Goal: Find specific page/section: Find specific page/section

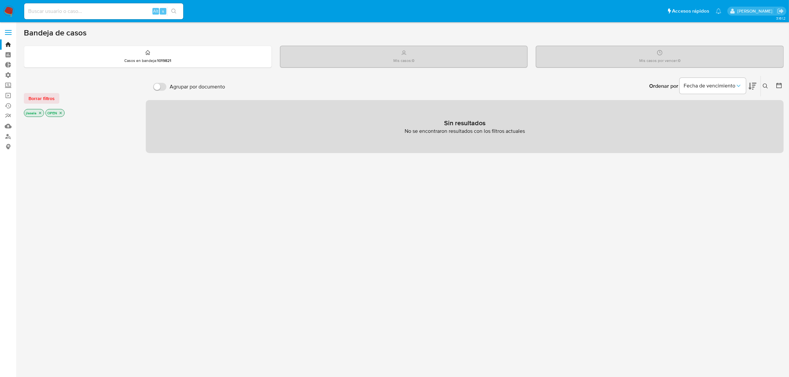
click at [8, 32] on span at bounding box center [8, 32] width 7 height 1
click at [0, 0] on input "checkbox" at bounding box center [0, 0] width 0 height 0
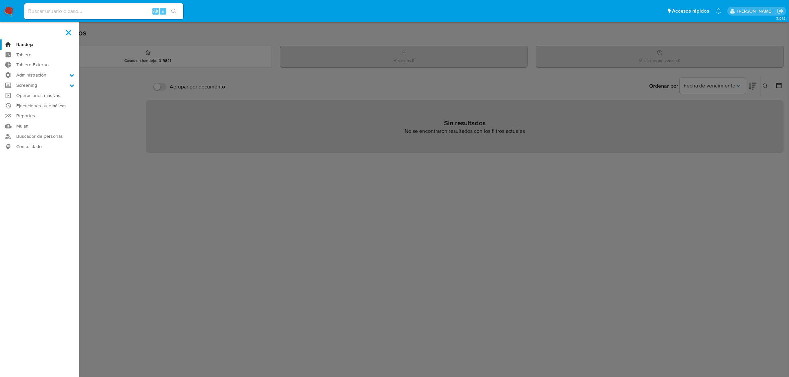
click at [59, 14] on input at bounding box center [103, 11] width 159 height 9
type input "lasalajuli"
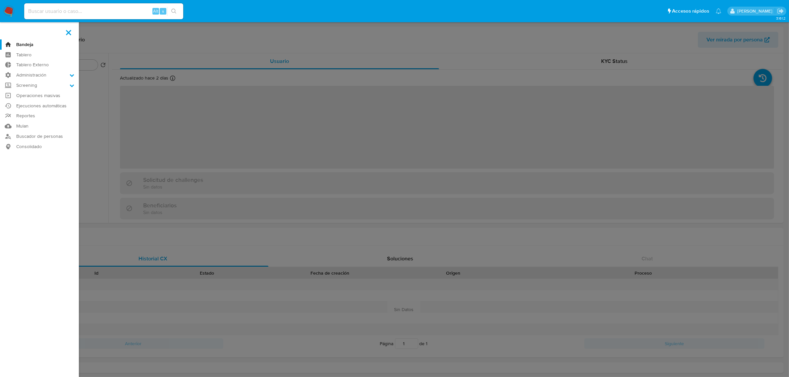
select select "10"
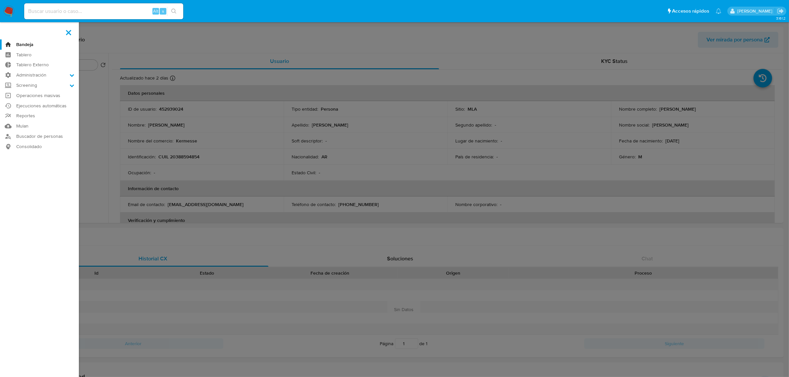
click at [240, 45] on label at bounding box center [394, 188] width 789 height 377
click at [0, 0] on input "checkbox" at bounding box center [0, 0] width 0 height 0
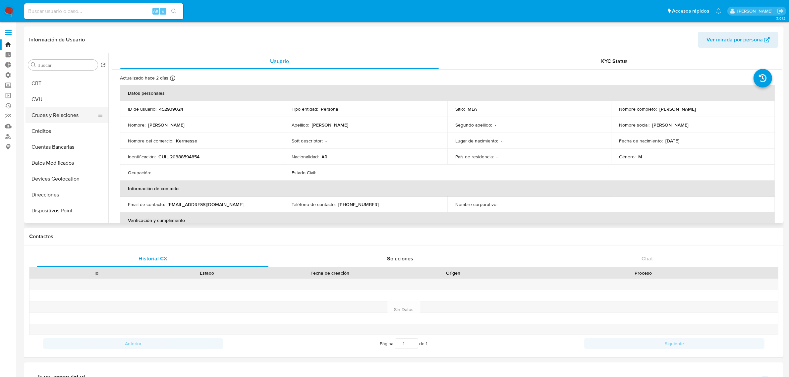
scroll to position [83, 0]
click at [66, 158] on button "Datos Modificados" at bounding box center [65, 157] width 78 height 16
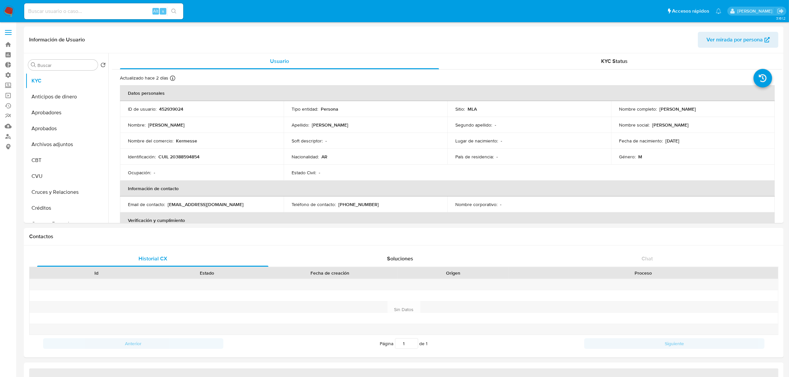
select select "10"
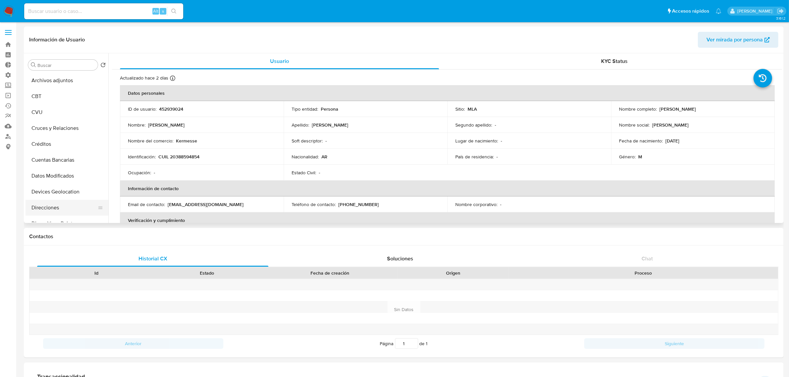
scroll to position [124, 0]
click at [61, 115] on button "Datos Modificados" at bounding box center [65, 116] width 78 height 16
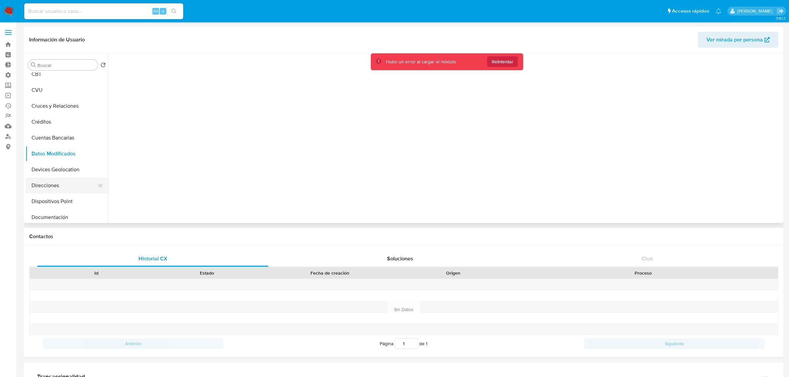
scroll to position [0, 0]
